Goal: Information Seeking & Learning: Find specific fact

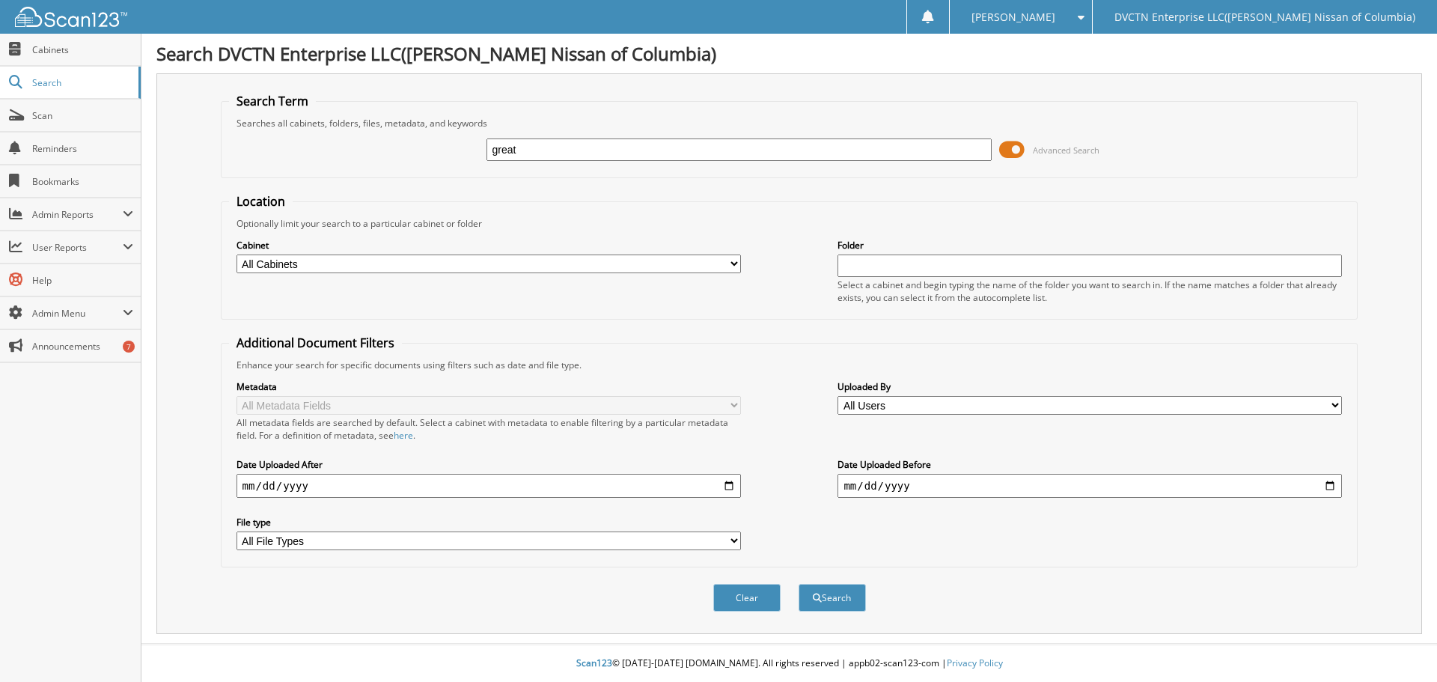
type input "great"
click at [799, 584] on button "Search" at bounding box center [832, 598] width 67 height 28
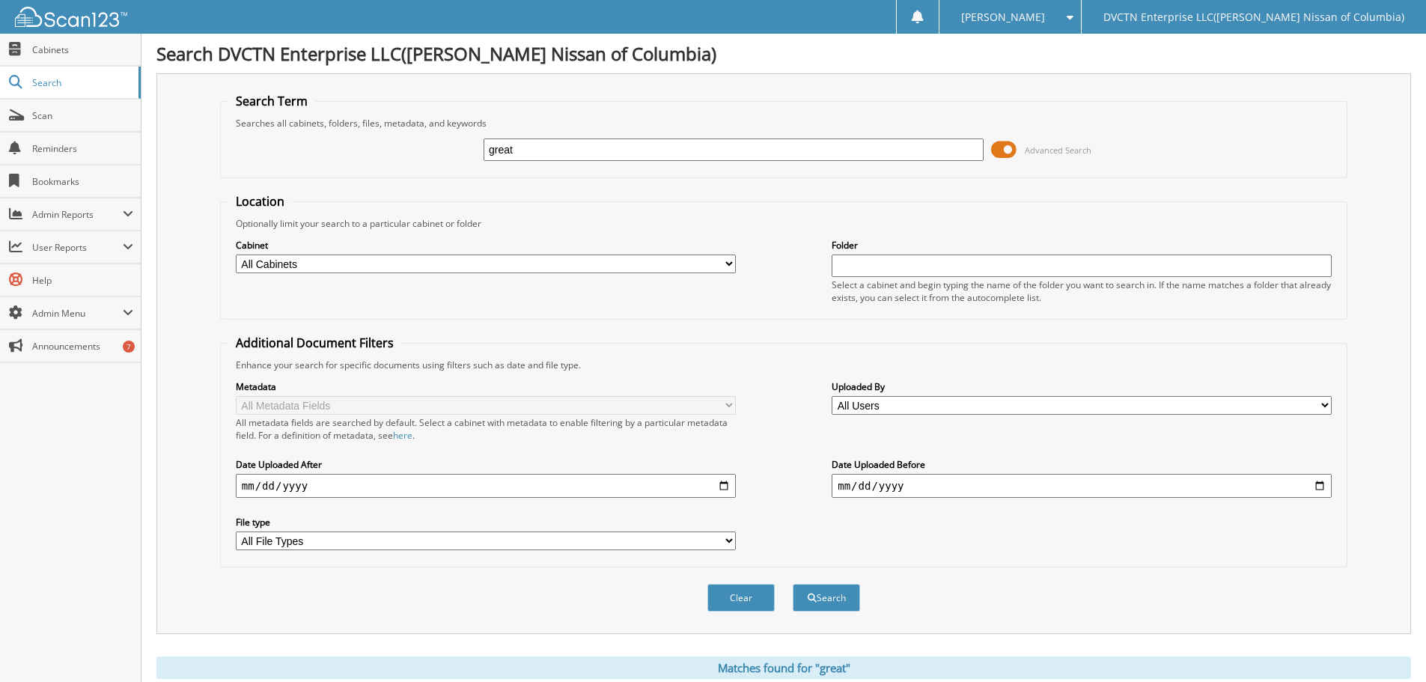
click at [992, 146] on span at bounding box center [1003, 149] width 25 height 22
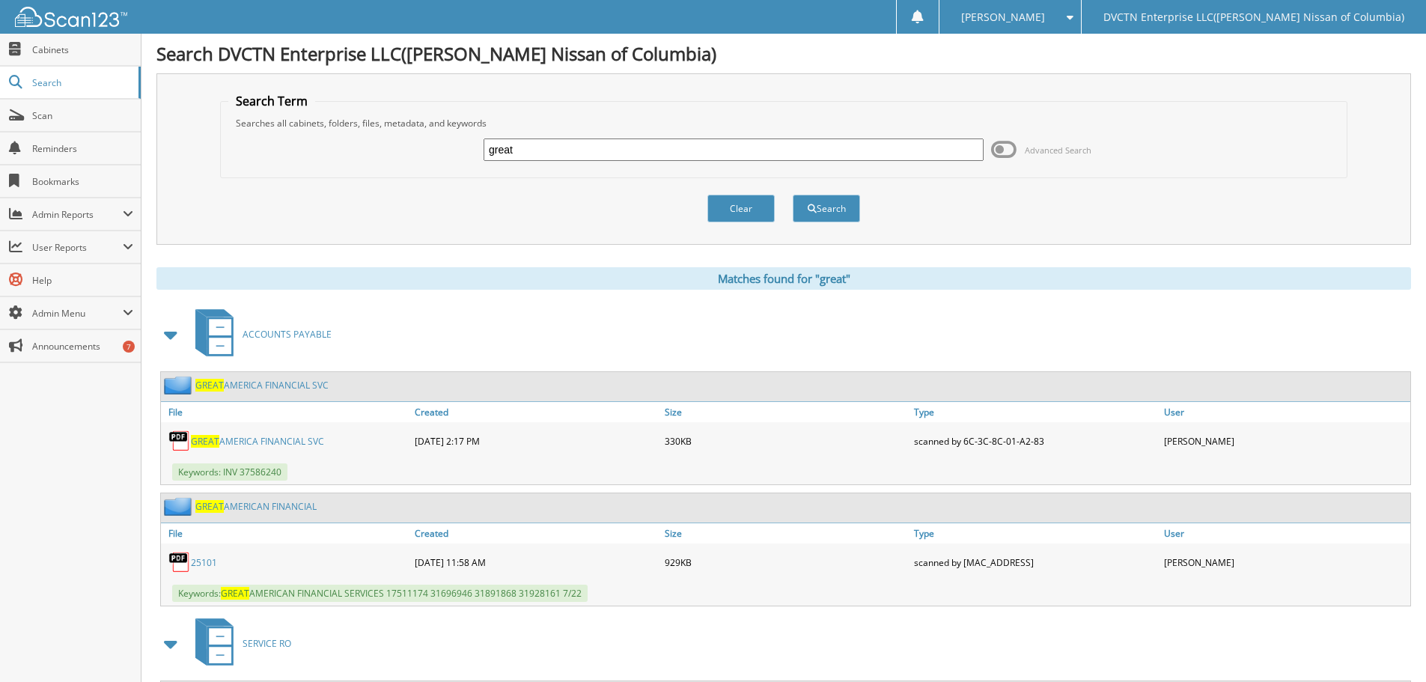
click at [240, 382] on link "GREAT AMERICA FINANCIAL SVC" at bounding box center [261, 385] width 133 height 13
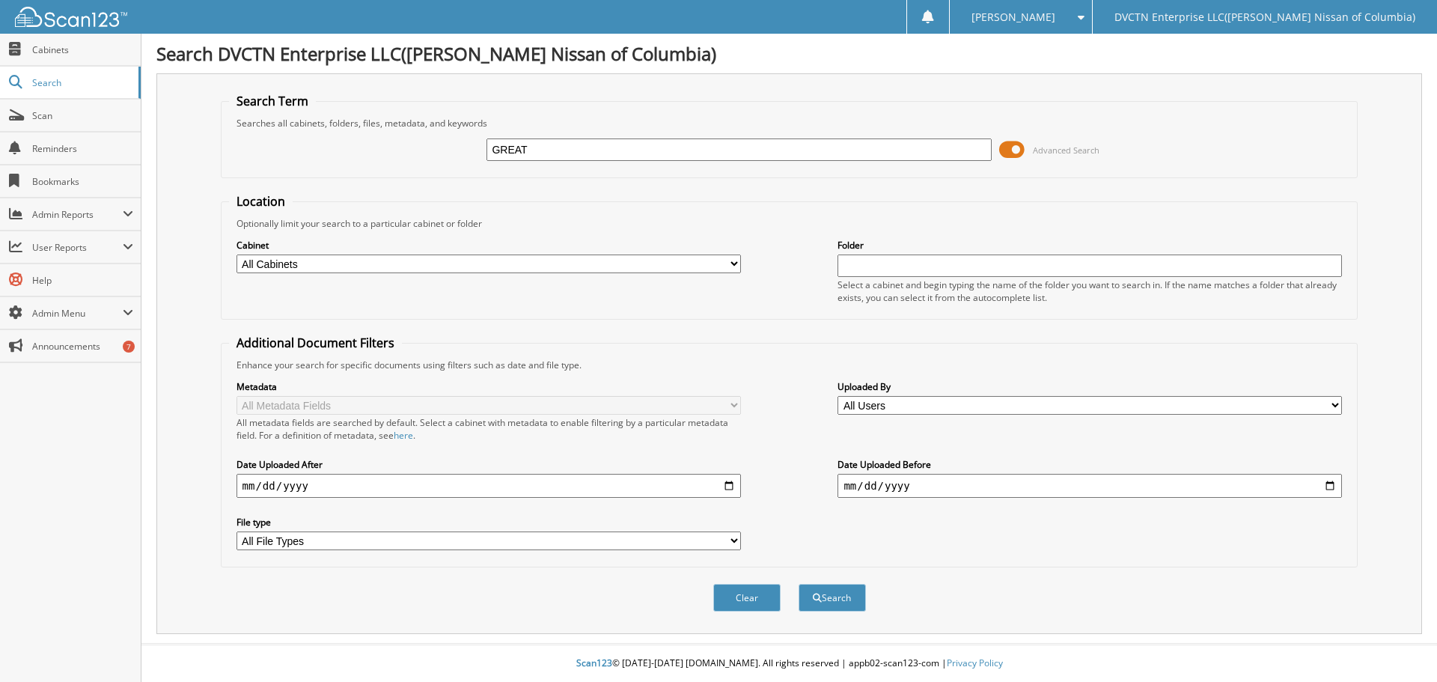
type input "GREAT"
click at [799, 584] on button "Search" at bounding box center [832, 598] width 67 height 28
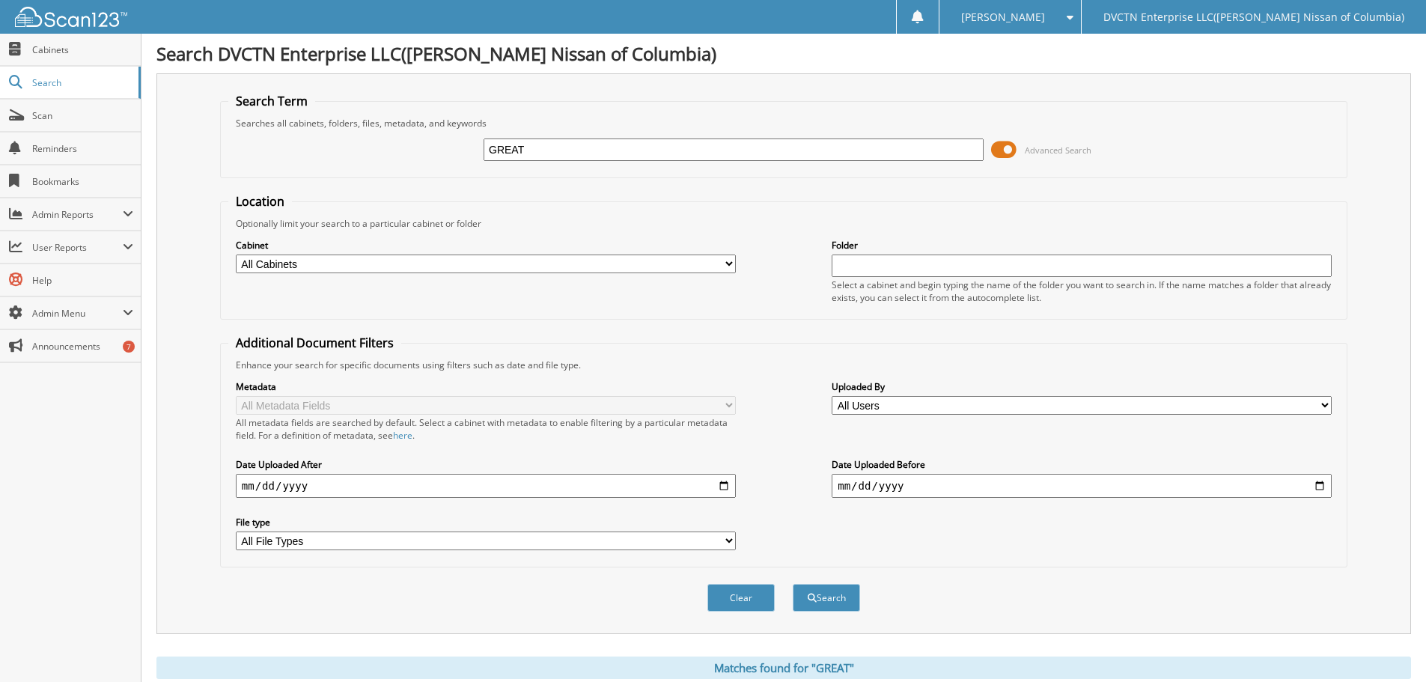
click at [994, 152] on span at bounding box center [1003, 149] width 25 height 22
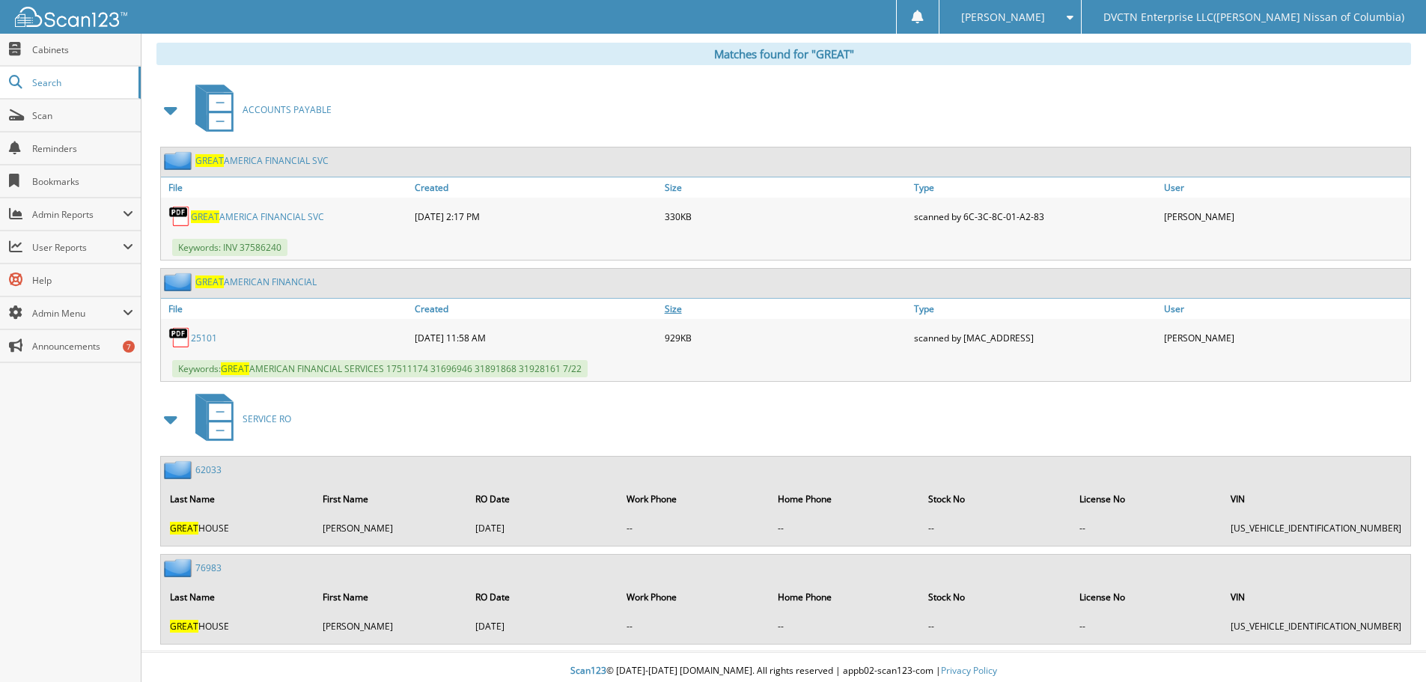
scroll to position [232, 0]
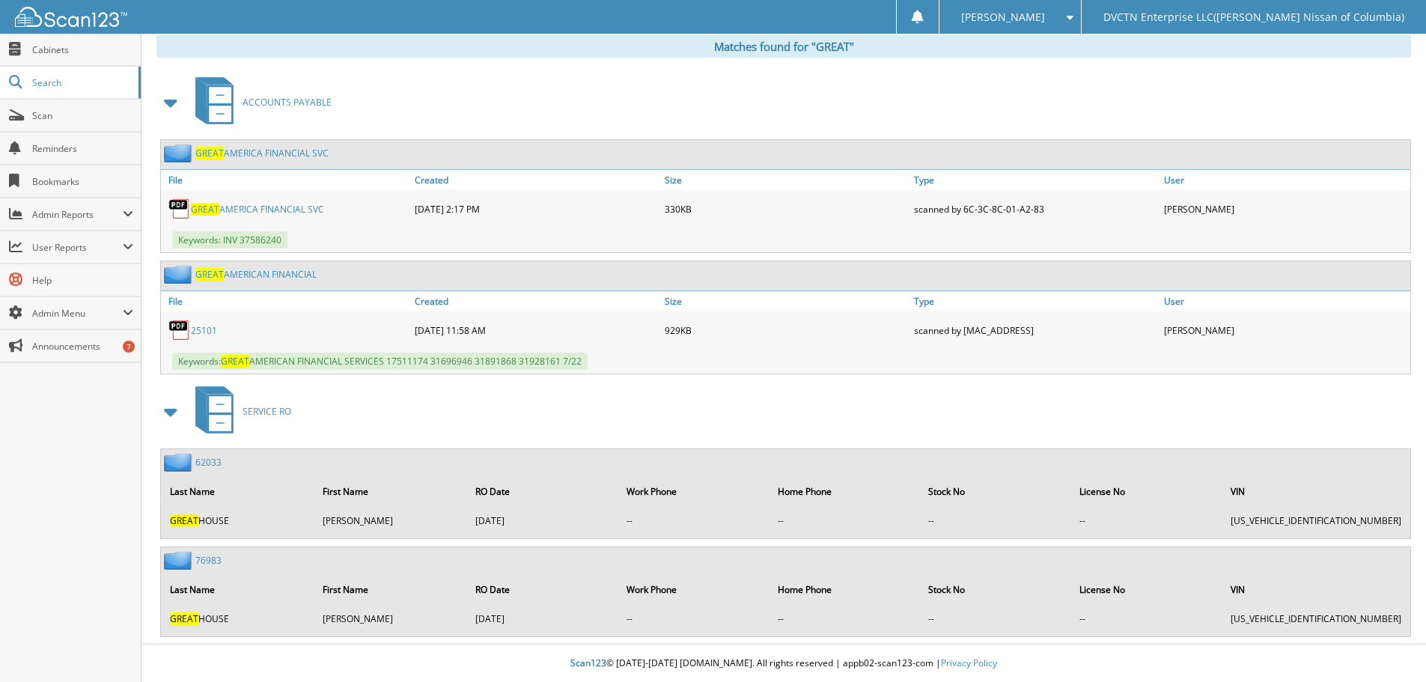
click at [207, 329] on link "25101" at bounding box center [204, 330] width 26 height 13
click at [424, 180] on link "Created" at bounding box center [536, 180] width 250 height 20
click at [234, 211] on link "GREAT AMERICA FINANCIAL SVC" at bounding box center [257, 209] width 133 height 13
click at [278, 147] on link "GREAT AMERICA FINANCIAL SVC" at bounding box center [261, 153] width 133 height 13
